Goal: Task Accomplishment & Management: Use online tool/utility

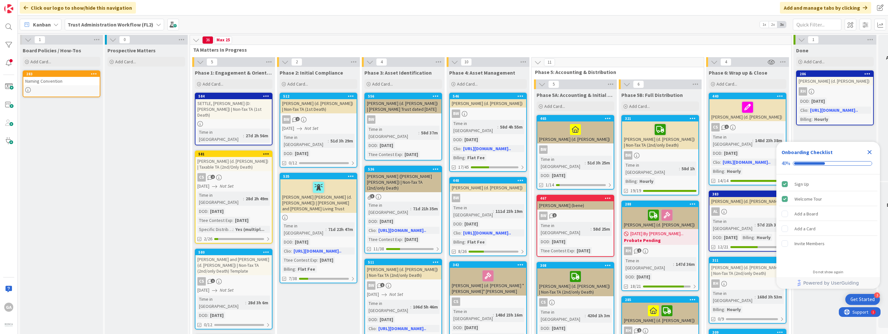
click at [157, 23] on icon at bounding box center [158, 24] width 5 height 5
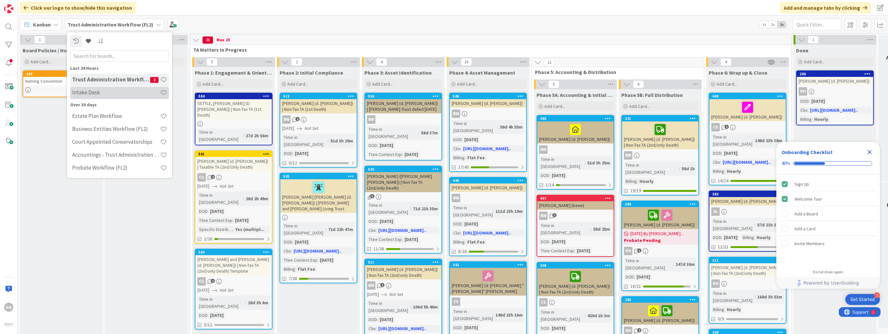
click at [94, 93] on h4 "Intake Desk" at bounding box center [116, 93] width 88 height 6
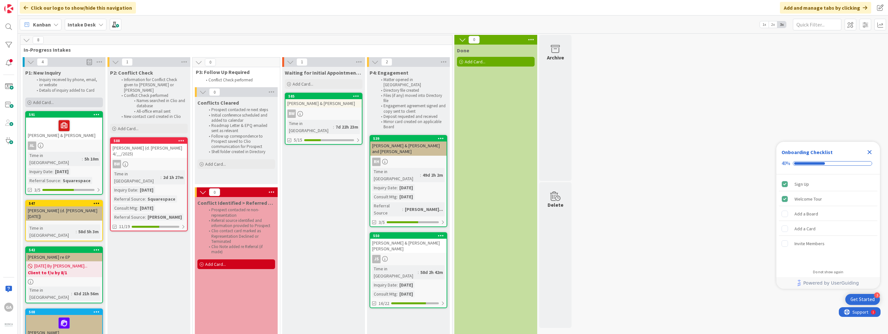
click at [48, 103] on span "Add Card..." at bounding box center [43, 103] width 21 height 6
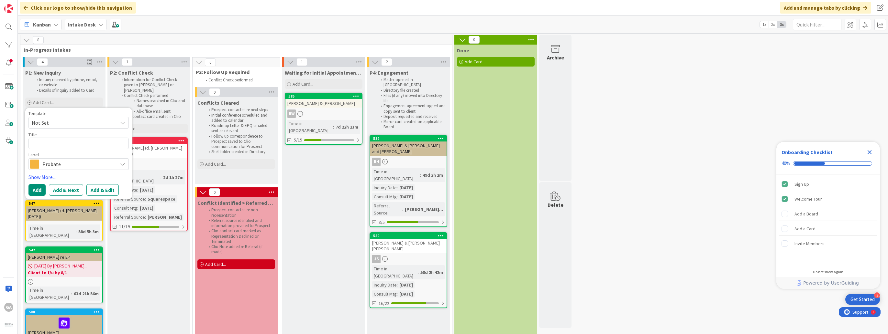
type textarea "x"
type textarea "L"
type textarea "x"
type textarea "Le"
type textarea "x"
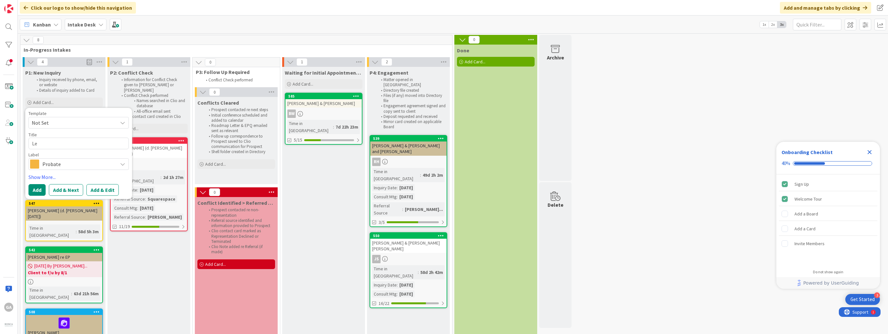
type textarea "[PERSON_NAME]"
type textarea "x"
type textarea "Lewe"
type textarea "x"
type textarea "Lewel"
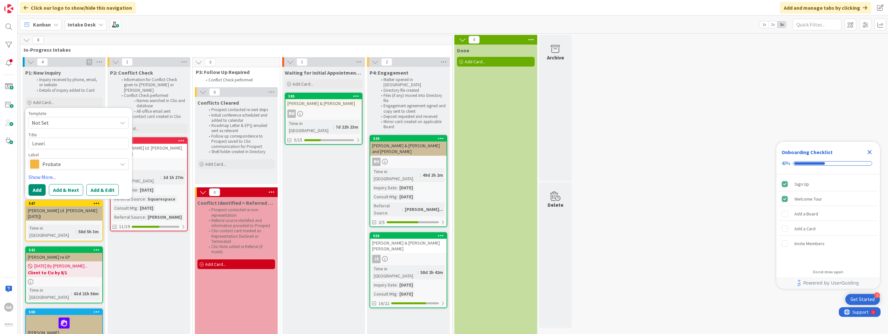
type textarea "x"
type textarea "Lewell"
type textarea "x"
type textarea "Lewelli"
type textarea "x"
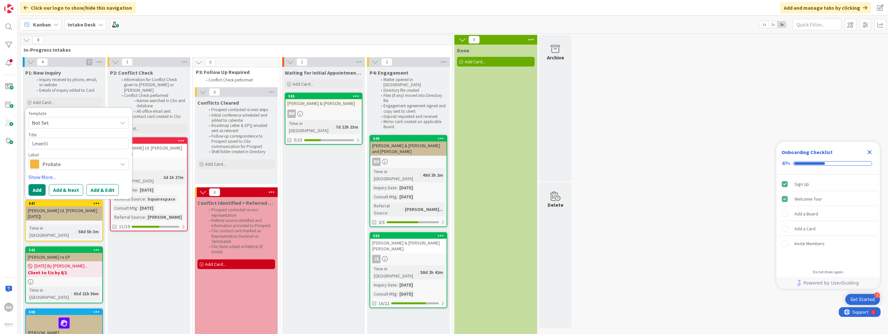
type textarea "[PERSON_NAME]"
type textarea "x"
type textarea "[PERSON_NAME]"
type textarea "x"
type textarea "[PERSON_NAME],"
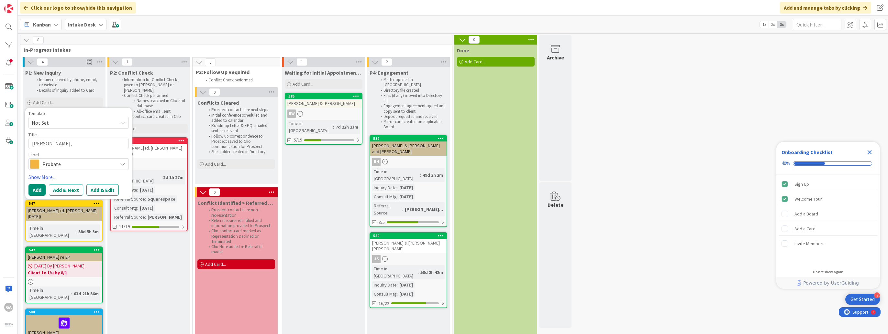
type textarea "x"
type textarea "[PERSON_NAME],"
type textarea "x"
type textarea "[PERSON_NAME], F"
type textarea "x"
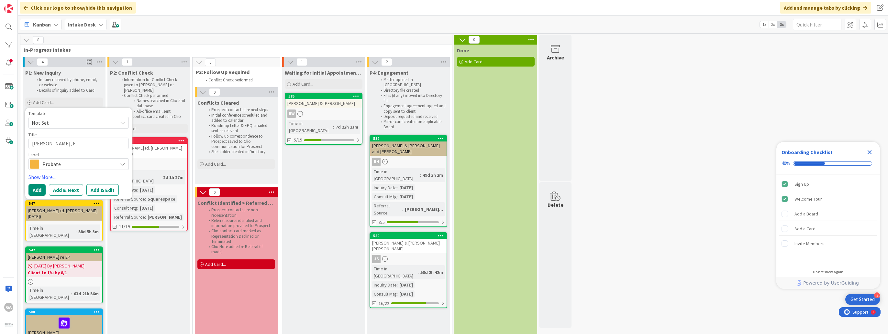
type textarea "[PERSON_NAME], [GEOGRAPHIC_DATA]"
type textarea "x"
type textarea "[PERSON_NAME]"
type textarea "x"
type textarea "[PERSON_NAME]"
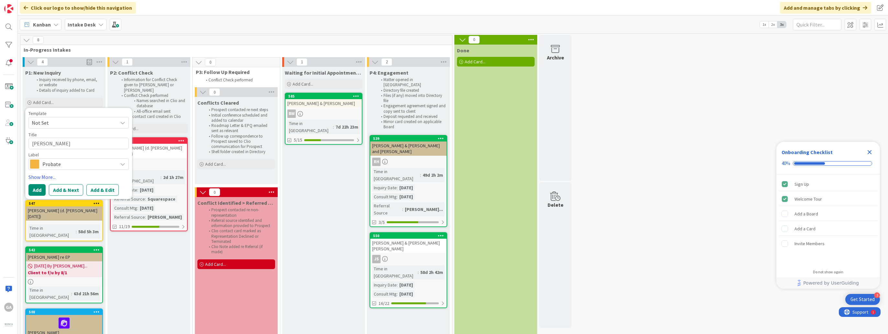
type textarea "x"
type textarea "[PERSON_NAME]"
type textarea "x"
type textarea "[PERSON_NAME]"
type textarea "x"
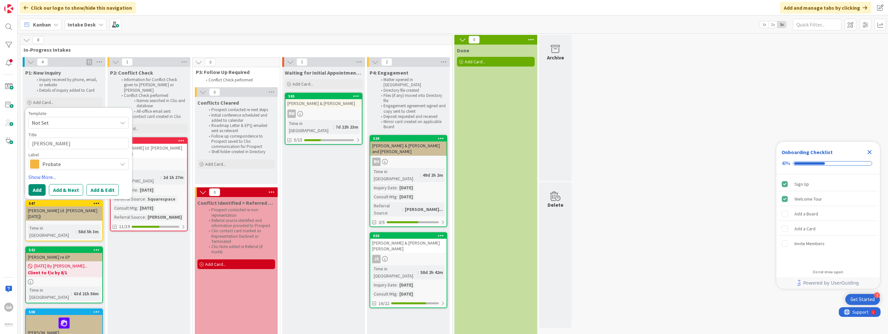
type textarea "[PERSON_NAME] &"
type textarea "x"
type textarea "[PERSON_NAME] &"
type textarea "x"
type textarea "[PERSON_NAME] & D"
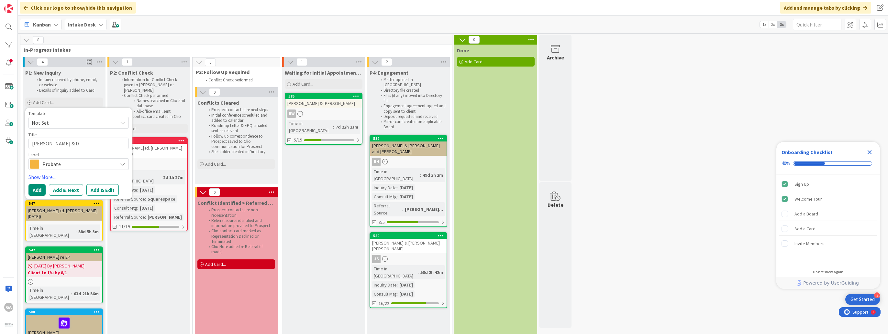
type textarea "x"
type textarea "[PERSON_NAME] & De"
type textarea "x"
type textarea "[PERSON_NAME] & Deb"
type textarea "x"
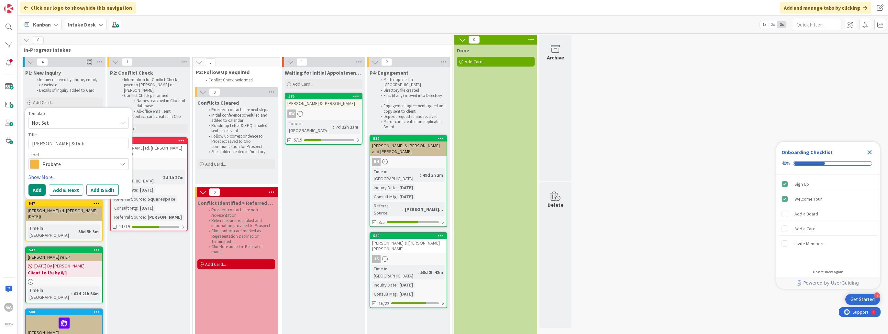
type textarea "[PERSON_NAME] & Debb"
type textarea "x"
type textarea "[PERSON_NAME] & [PERSON_NAME]"
type textarea "x"
type textarea "[PERSON_NAME] & [PERSON_NAME]"
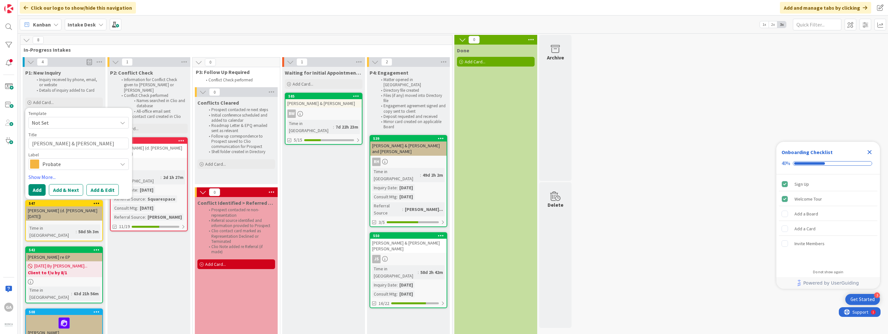
click at [121, 163] on icon at bounding box center [122, 164] width 5 height 5
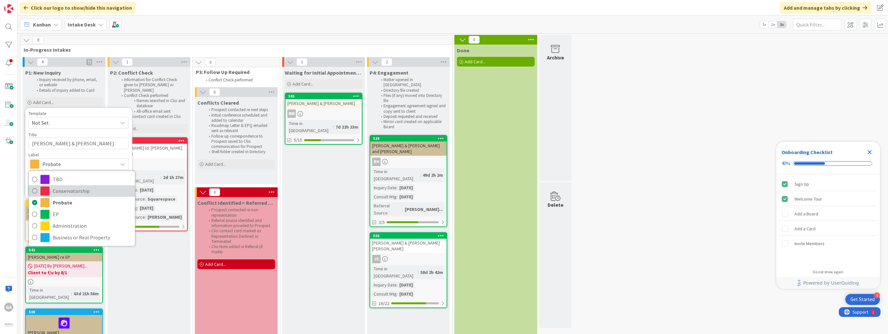
click at [84, 193] on span "Conservatorship" at bounding box center [92, 191] width 79 height 10
type textarea "x"
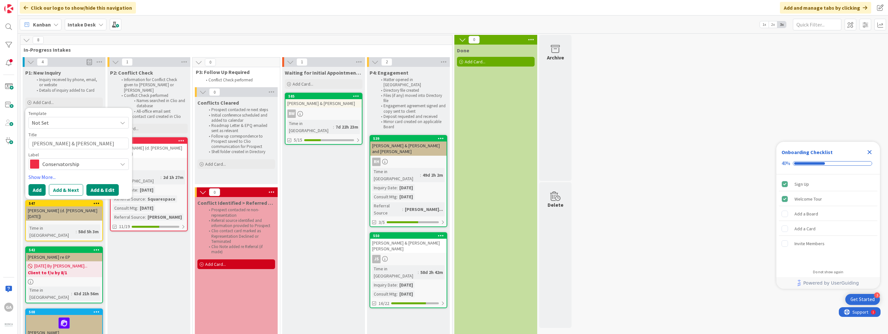
click at [101, 189] on button "Add & Edit" at bounding box center [102, 190] width 32 height 12
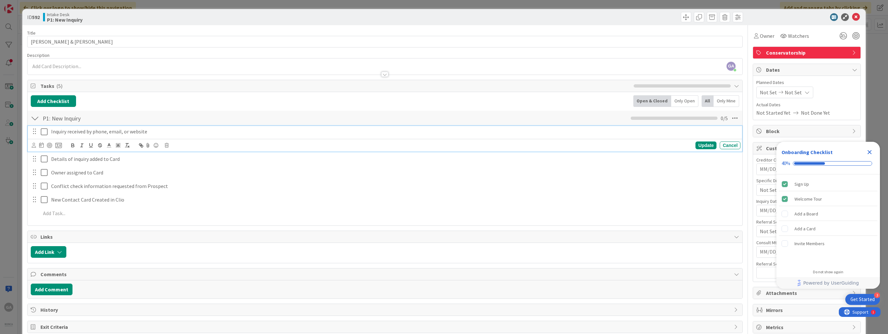
click at [43, 132] on icon at bounding box center [44, 132] width 7 height 8
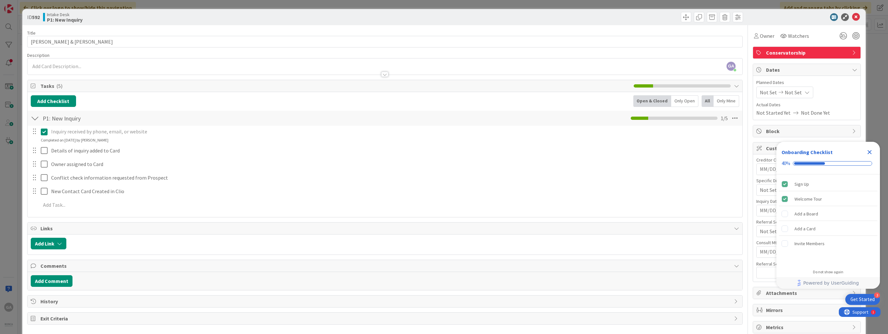
click at [40, 63] on div "GA [PERSON_NAME] just joined" at bounding box center [384, 67] width 715 height 16
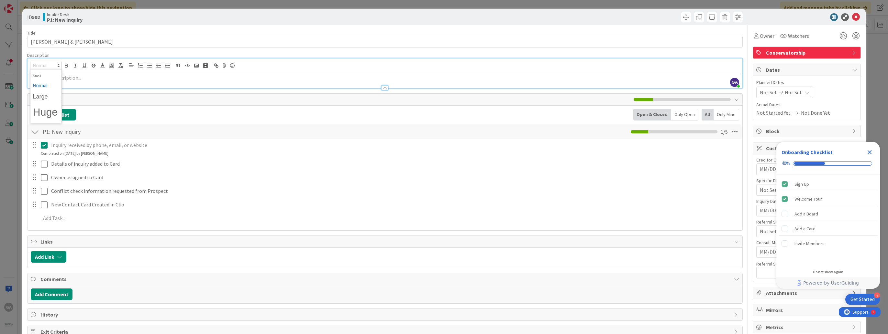
click at [77, 80] on p at bounding box center [385, 77] width 708 height 7
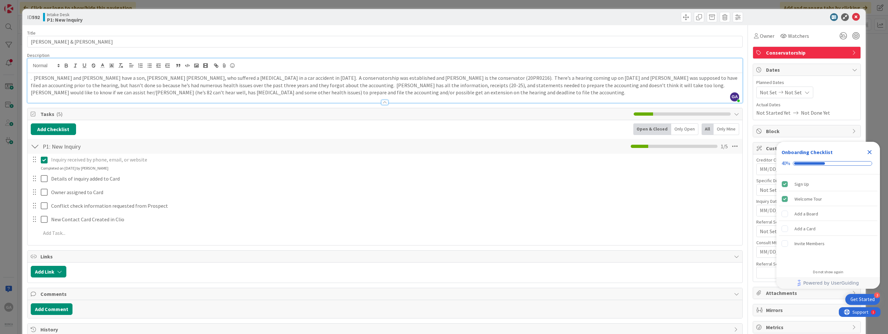
click at [34, 78] on p ". [PERSON_NAME] and [PERSON_NAME] have a son, [PERSON_NAME] [PERSON_NAME], who …" at bounding box center [385, 85] width 708 height 22
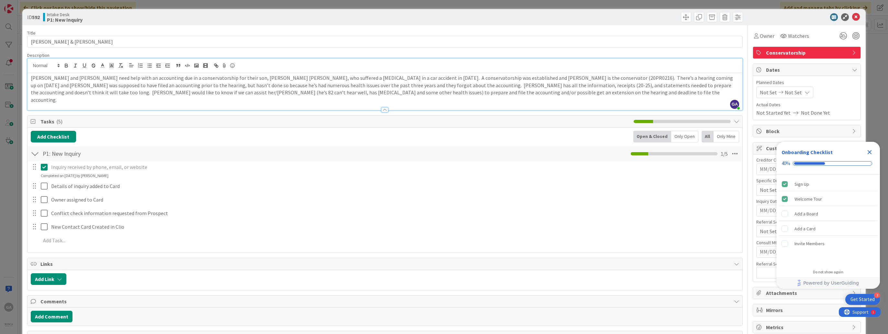
click at [405, 78] on p "[PERSON_NAME] and [PERSON_NAME] need help with an accounting due in a conservat…" at bounding box center [385, 88] width 708 height 29
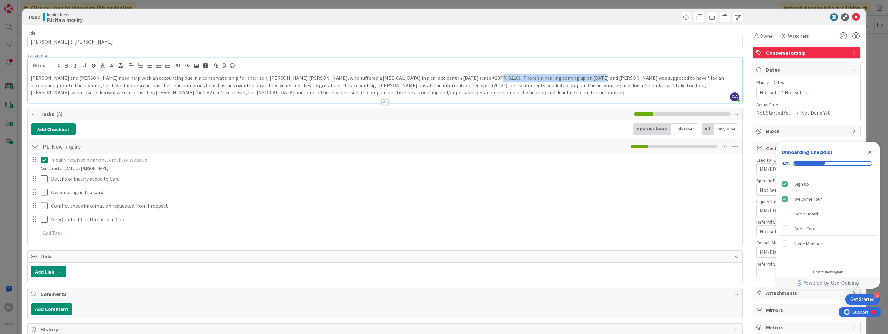
drag, startPoint x: 552, startPoint y: 78, endPoint x: 448, endPoint y: 78, distance: 103.5
click at [448, 78] on p "[PERSON_NAME] and [PERSON_NAME] need help with an accounting due in a conservat…" at bounding box center [385, 85] width 708 height 22
click at [121, 85] on p "[PERSON_NAME] and [PERSON_NAME] need help with an accounting due in a conservat…" at bounding box center [385, 85] width 708 height 22
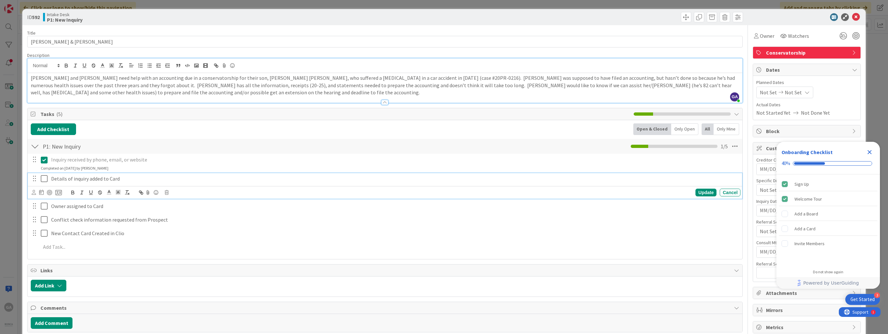
click at [45, 179] on icon at bounding box center [44, 179] width 7 height 8
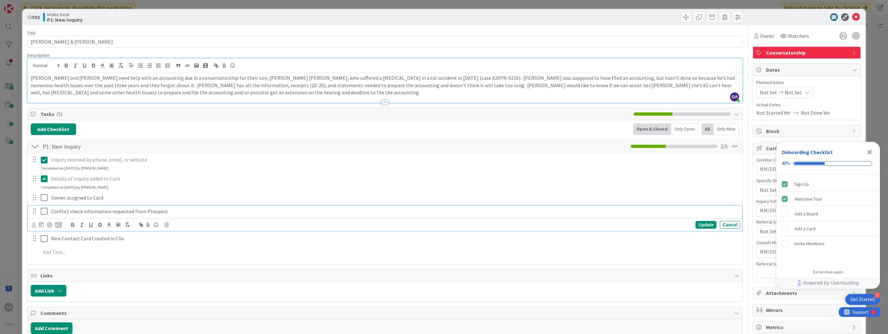
click at [44, 213] on icon at bounding box center [44, 212] width 7 height 8
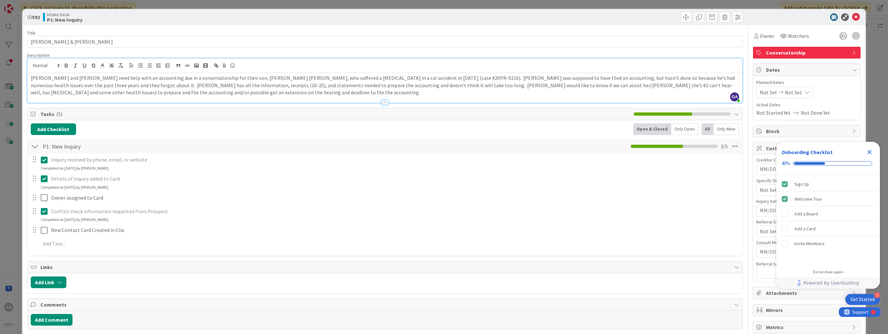
click at [868, 152] on icon "Close Checklist" at bounding box center [869, 152] width 4 height 4
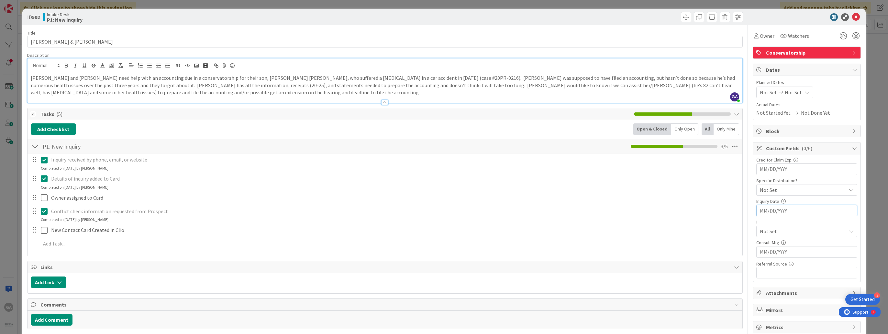
click at [759, 211] on input "MM/DD/YYYY" at bounding box center [806, 210] width 94 height 11
click at [801, 275] on td "17" at bounding box center [807, 275] width 13 height 12
type input "[DATE]"
click at [843, 230] on div "Not Set" at bounding box center [806, 232] width 101 height 12
click at [848, 230] on icon at bounding box center [850, 231] width 5 height 5
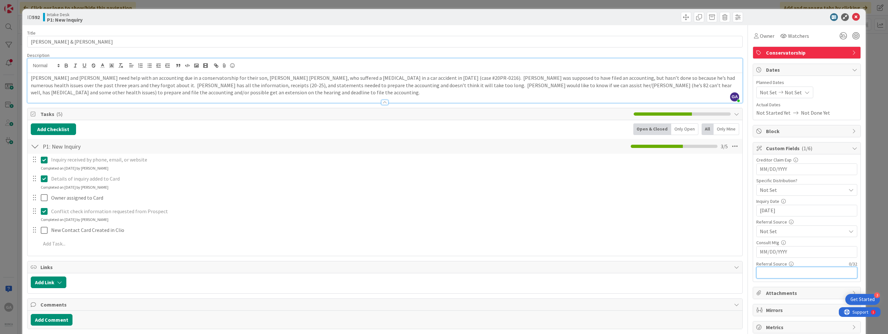
click at [779, 272] on input "text" at bounding box center [806, 273] width 101 height 12
type input "[PERSON_NAME] & [PERSON_NAME]"
click at [762, 36] on span "Owner" at bounding box center [766, 36] width 15 height 8
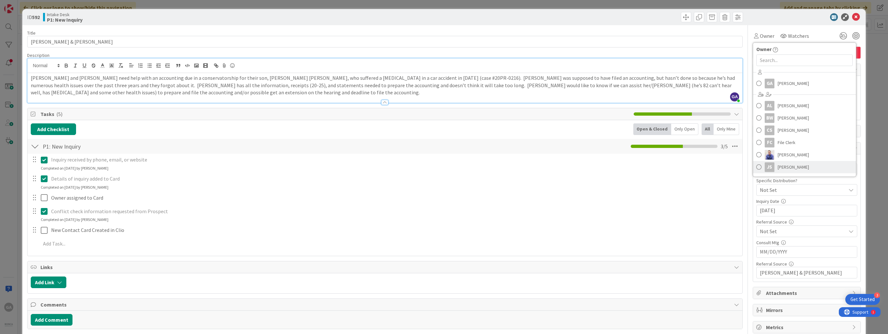
click at [756, 166] on span at bounding box center [758, 167] width 5 height 10
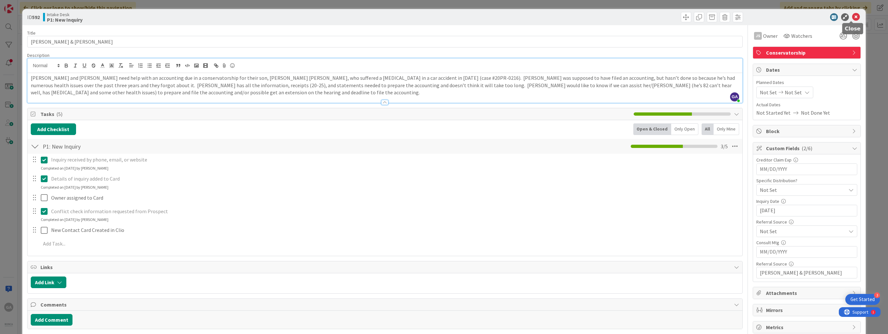
click at [852, 16] on icon at bounding box center [856, 17] width 8 height 8
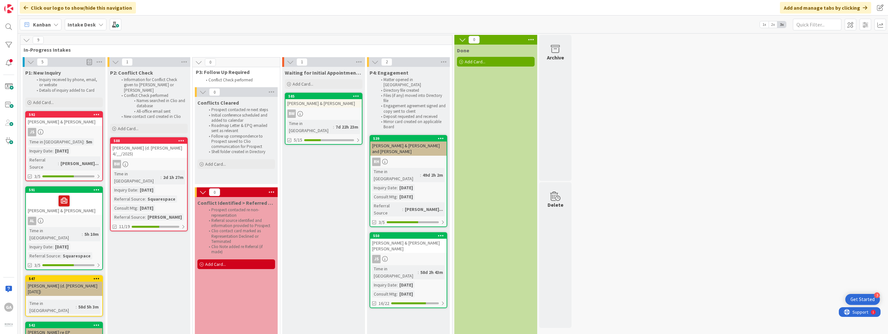
click at [75, 128] on div "JS" at bounding box center [64, 132] width 76 height 8
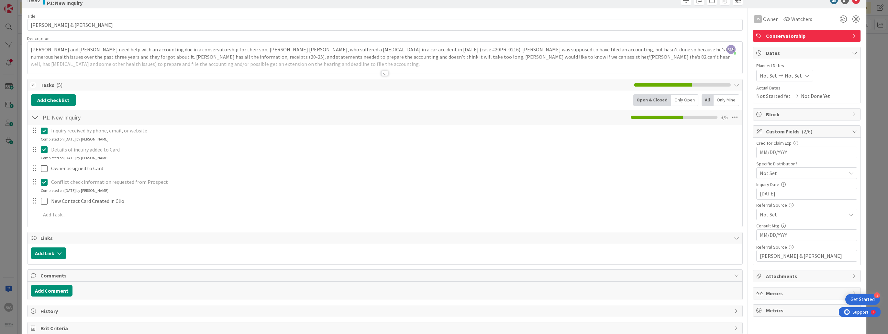
scroll to position [29, 0]
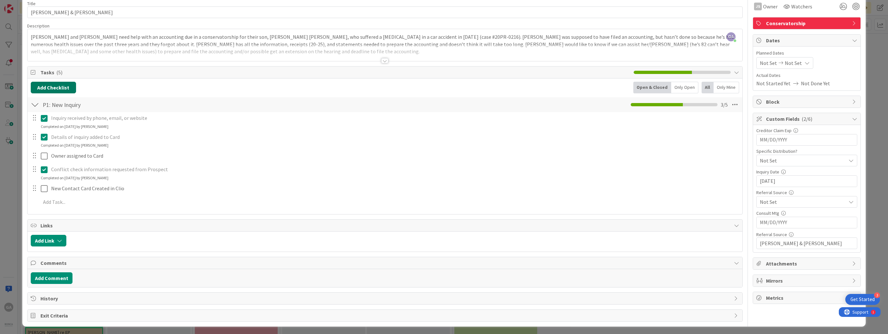
click at [57, 86] on button "Add Checklist" at bounding box center [53, 88] width 45 height 12
click at [56, 143] on link "Load template" at bounding box center [50, 146] width 33 height 6
click at [96, 82] on div "Add Checklist Load Template Back template name P1: New Inquiry P2: Conflict Che…" at bounding box center [385, 88] width 708 height 12
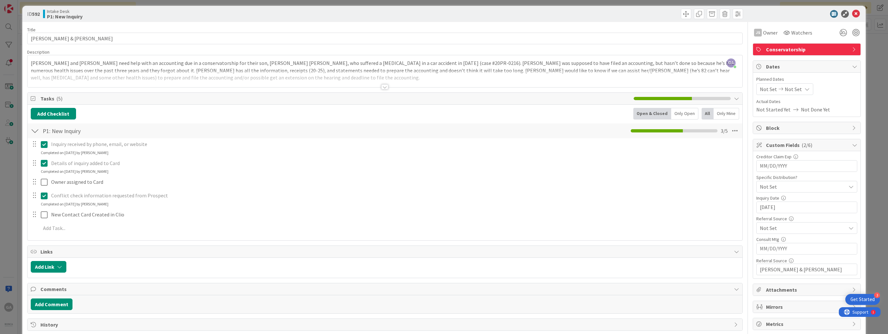
scroll to position [0, 0]
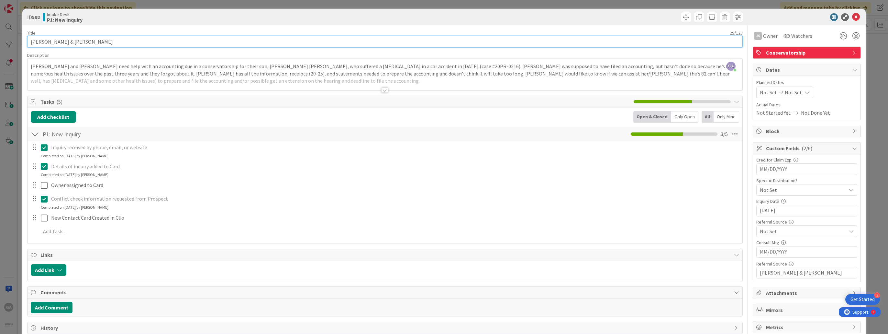
click at [103, 38] on input "[PERSON_NAME] & [PERSON_NAME]" at bounding box center [384, 42] width 715 height 12
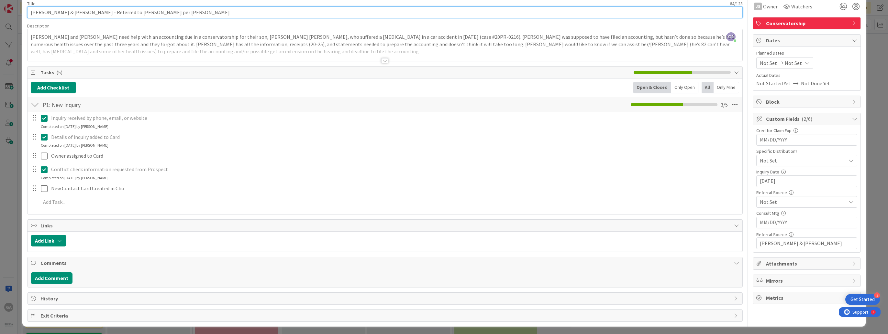
type input "[PERSON_NAME] & [PERSON_NAME] - Referred to [PERSON_NAME] per [PERSON_NAME]"
click at [52, 314] on span "Exit Criteria" at bounding box center [385, 316] width 690 height 8
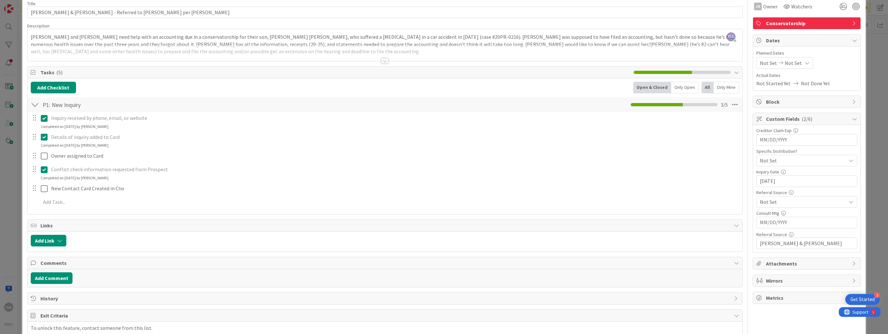
click at [52, 314] on span "Exit Criteria" at bounding box center [385, 316] width 690 height 8
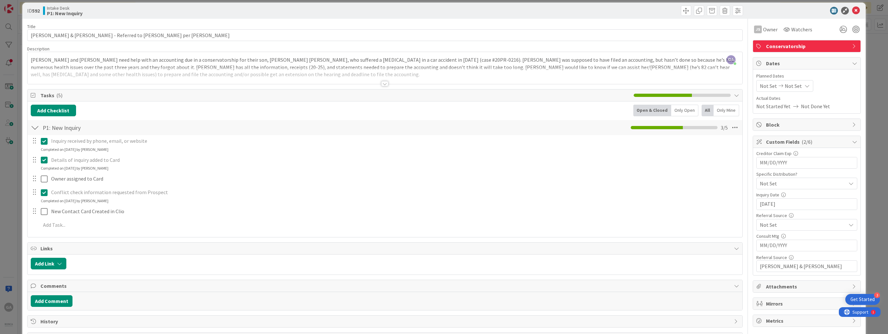
scroll to position [0, 0]
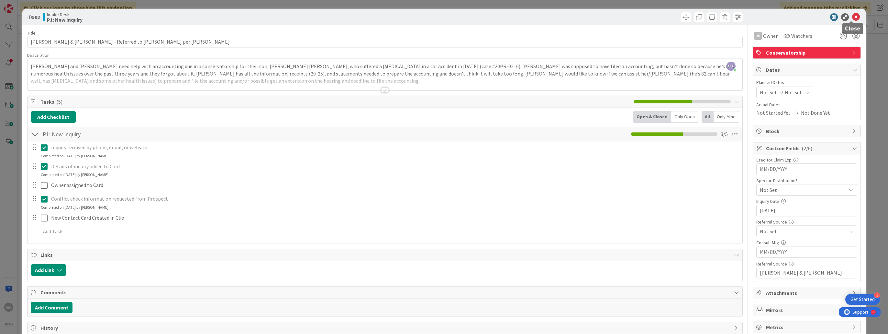
click at [852, 17] on icon at bounding box center [856, 17] width 8 height 8
